Goal: Navigation & Orientation: Find specific page/section

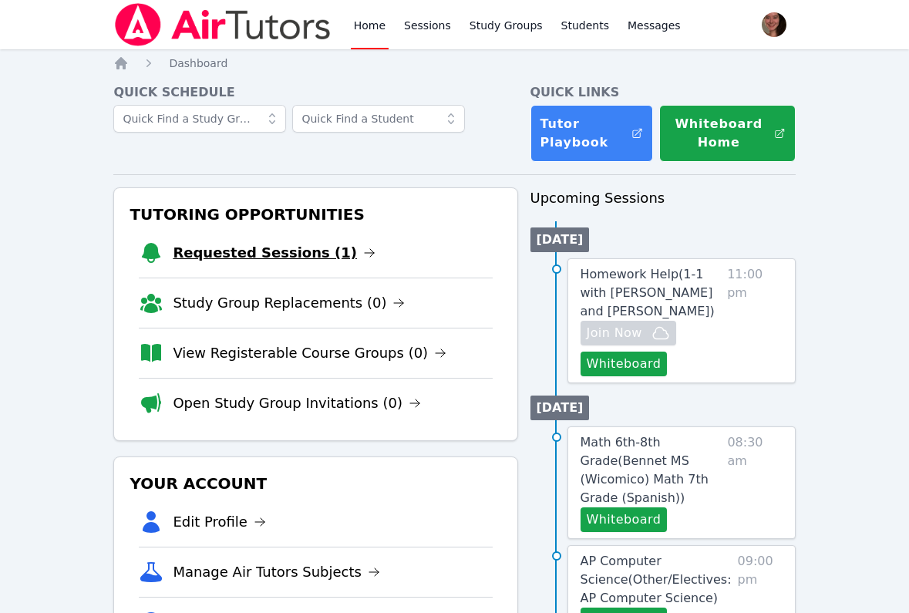
click at [285, 258] on link "Requested Sessions (1)" at bounding box center [274, 253] width 203 height 22
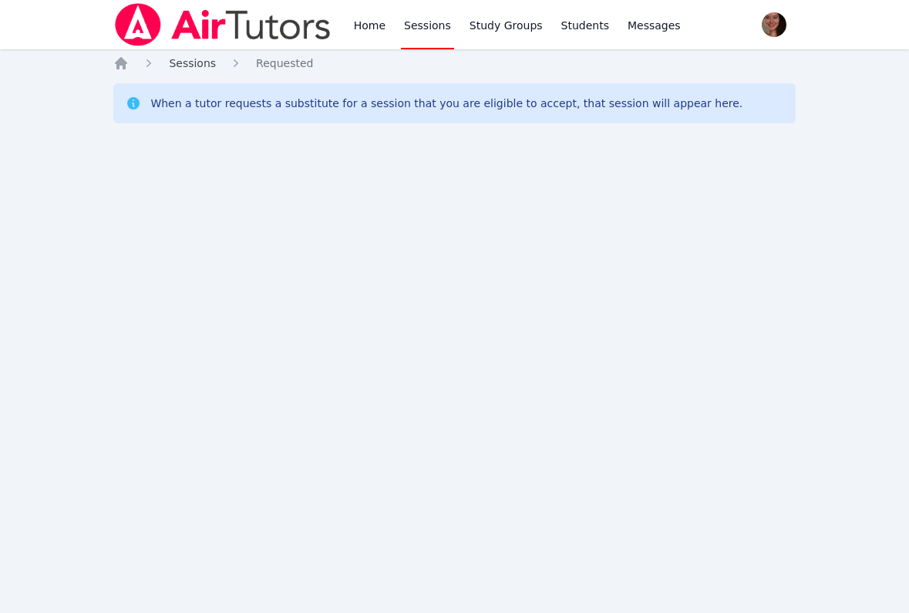
click at [184, 62] on span "Sessions" at bounding box center [192, 63] width 47 height 12
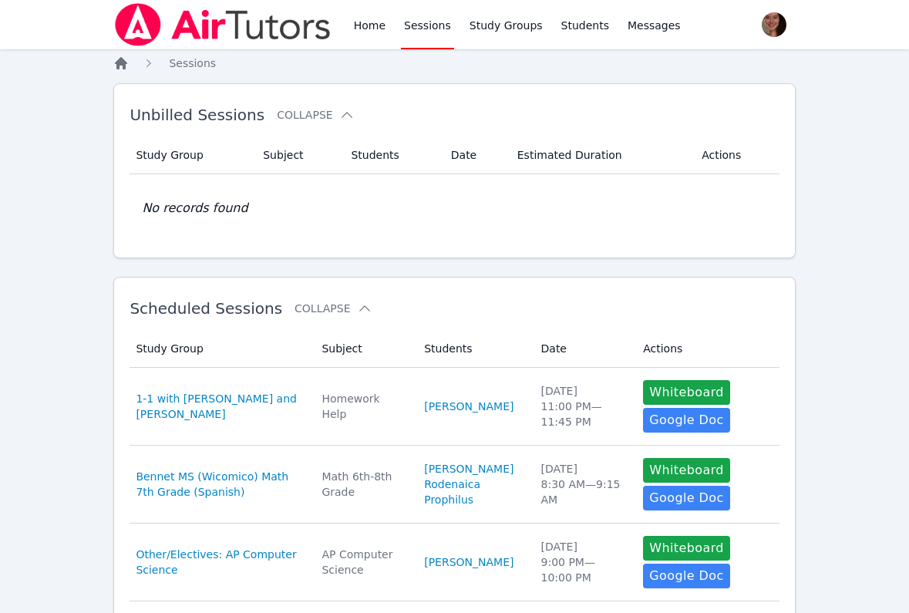
click at [128, 63] on icon "Breadcrumb" at bounding box center [120, 63] width 15 height 15
